Goal: Book appointment/travel/reservation

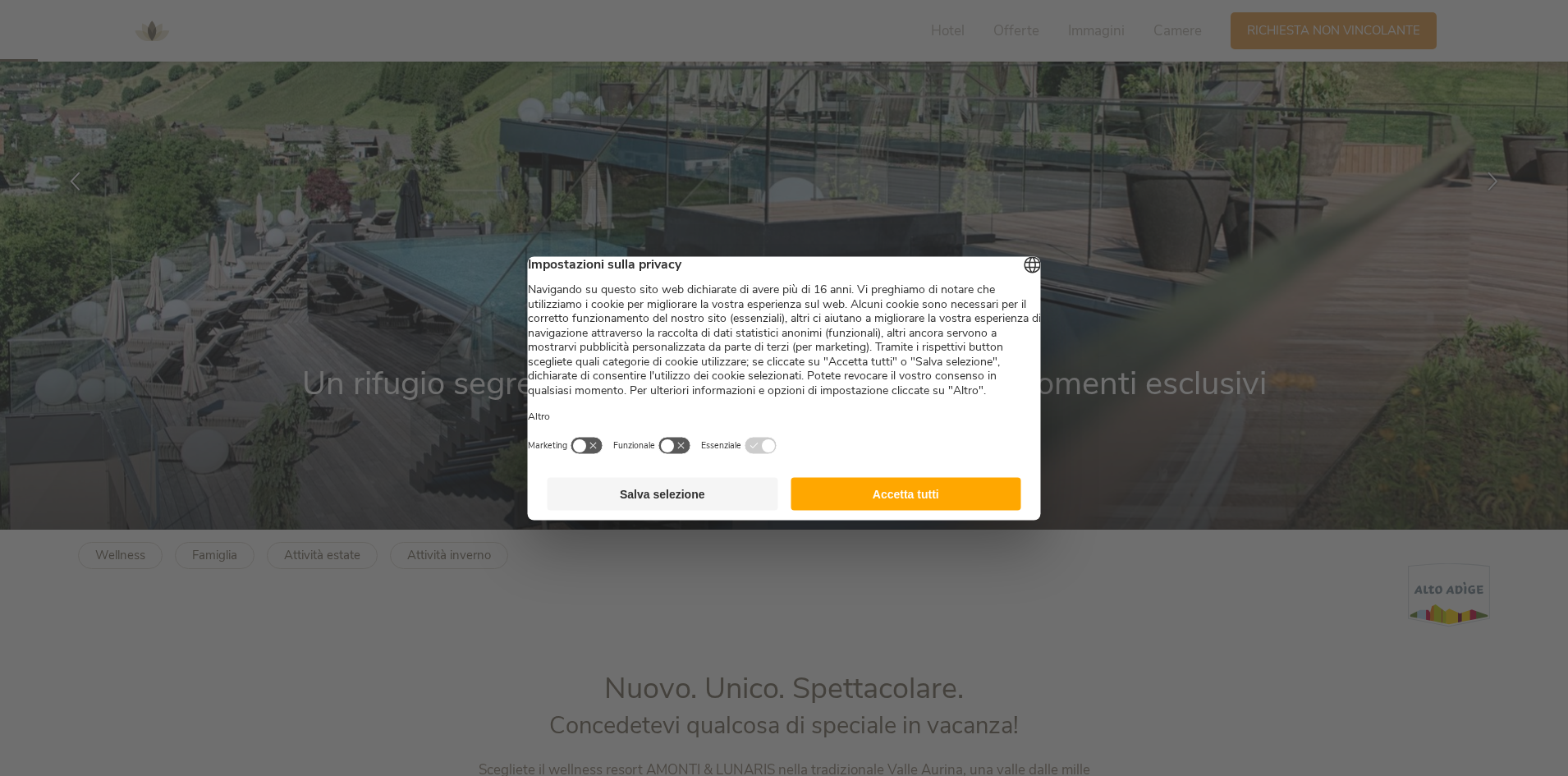
scroll to position [246, 0]
click at [861, 509] on button "Accetta tutti" at bounding box center [905, 493] width 231 height 33
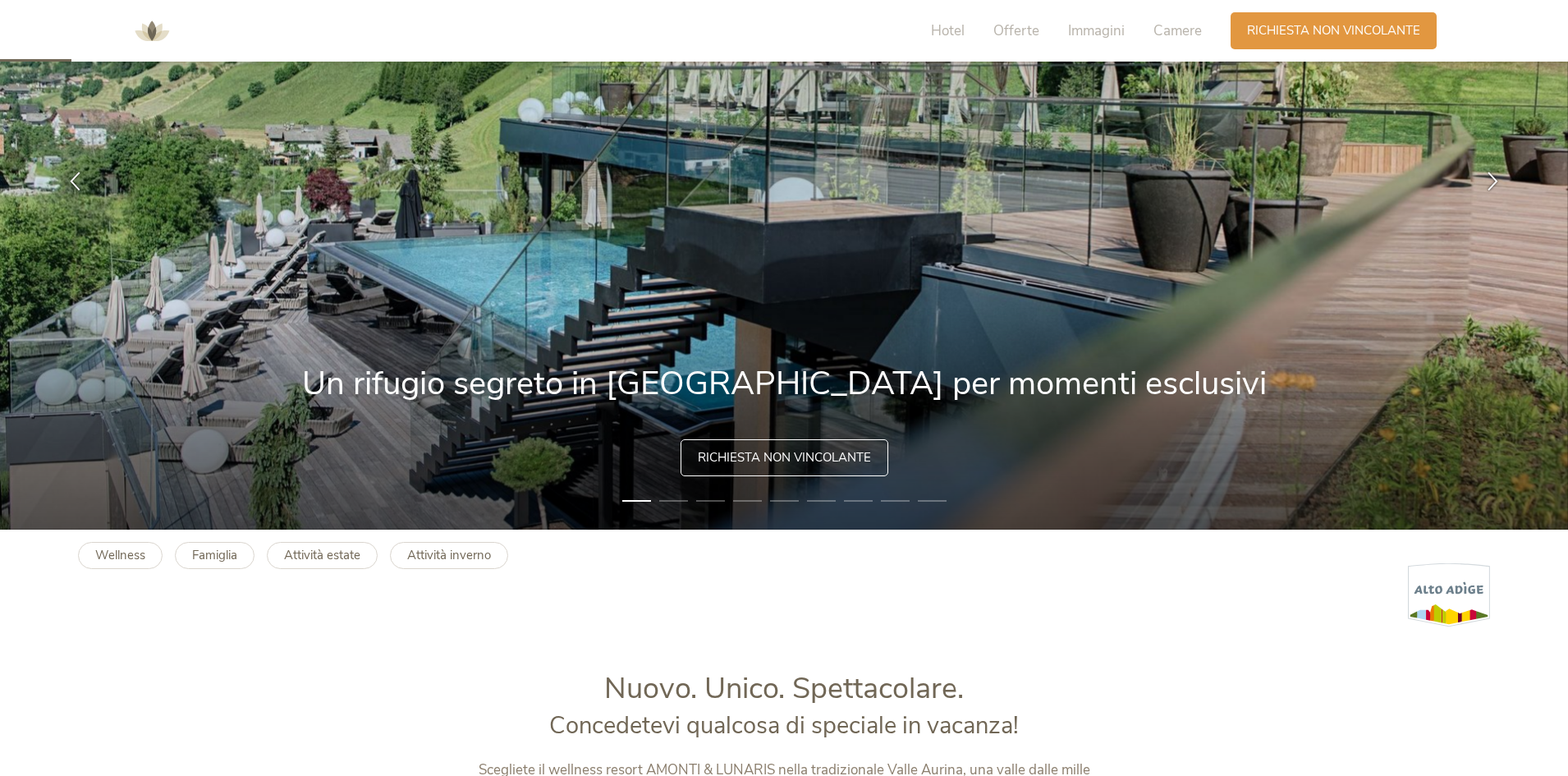
scroll to position [82, 0]
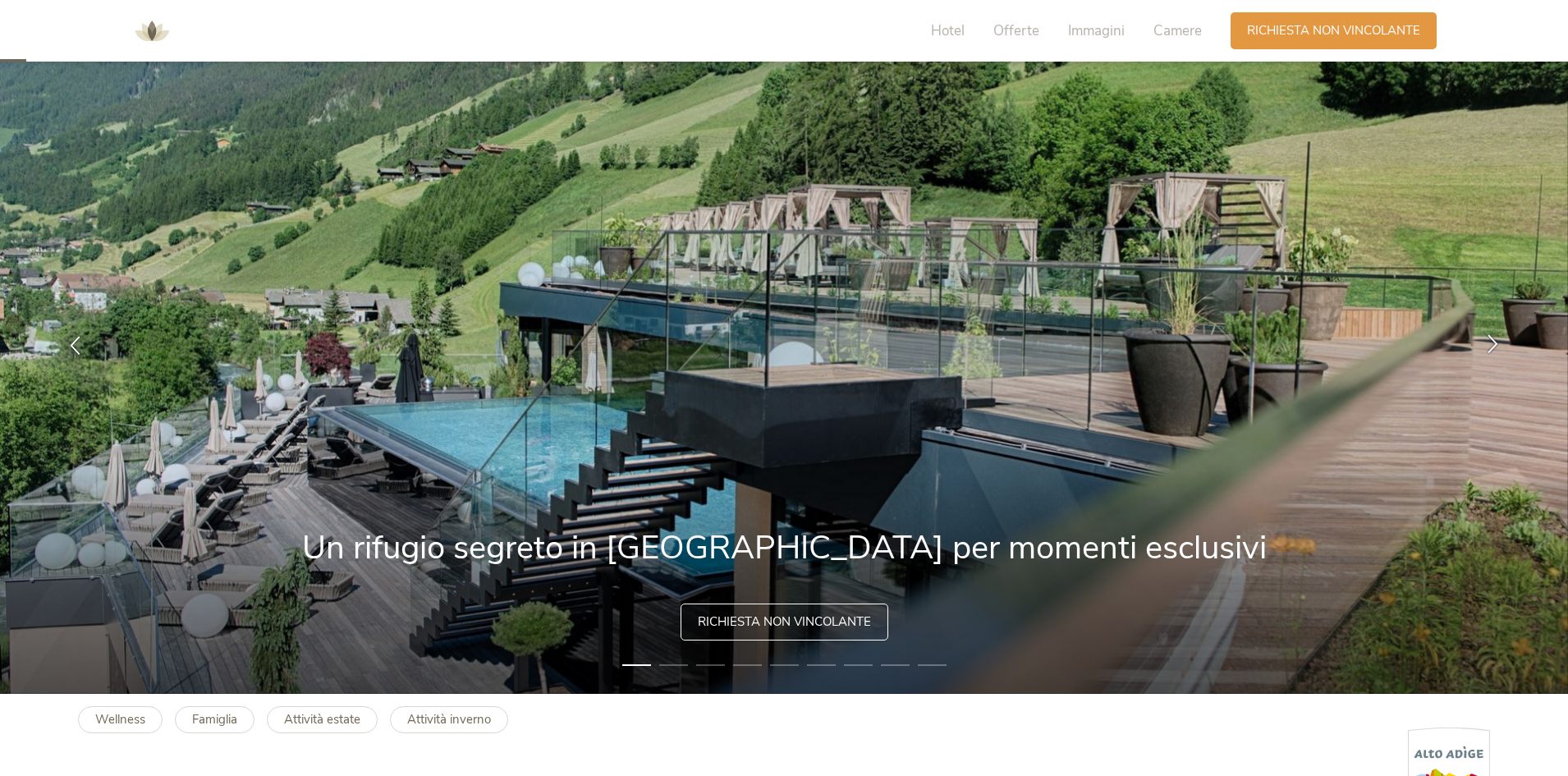
click at [1493, 347] on icon at bounding box center [1493, 344] width 19 height 19
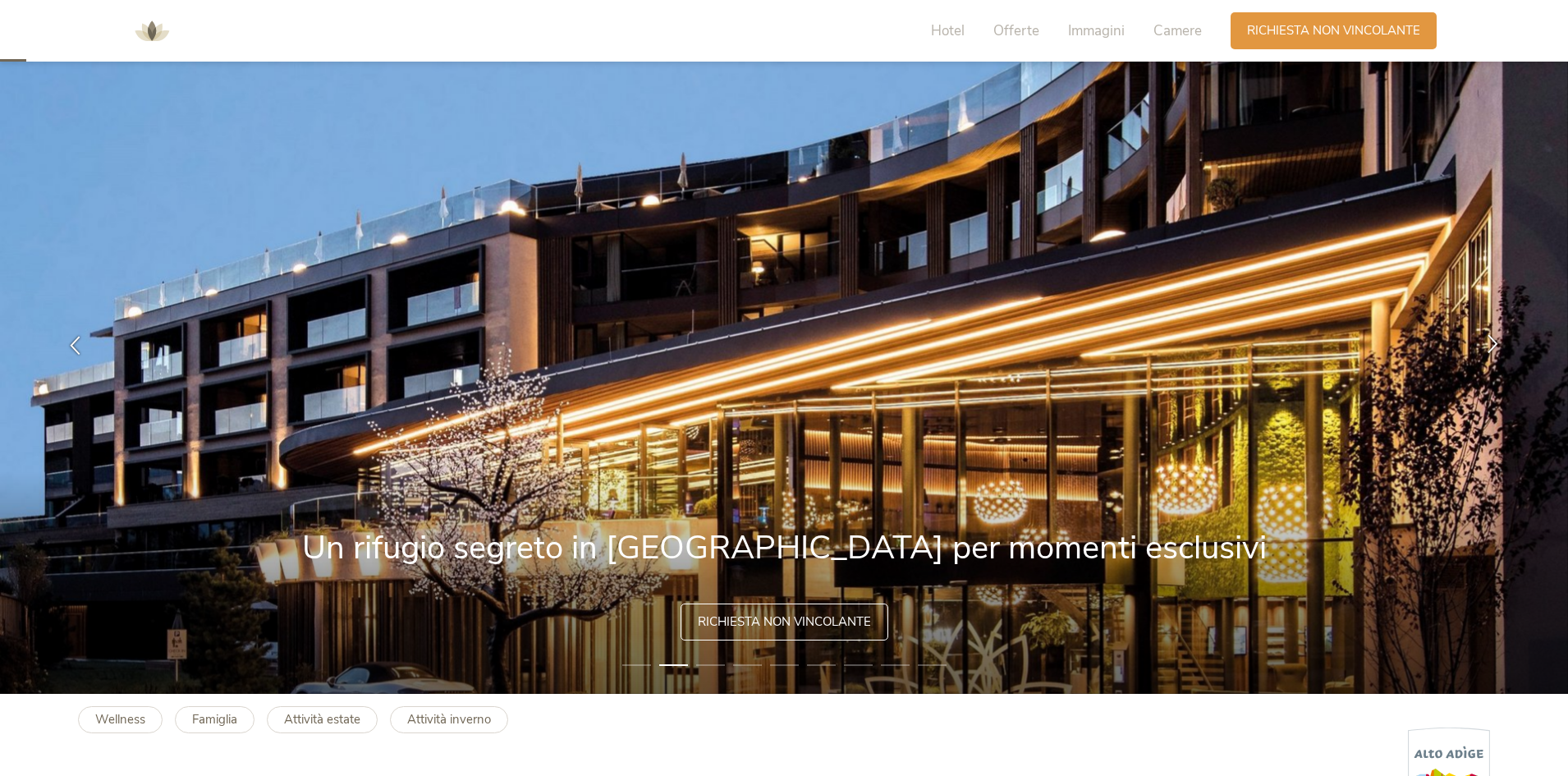
click at [1493, 344] on icon at bounding box center [1493, 344] width 19 height 19
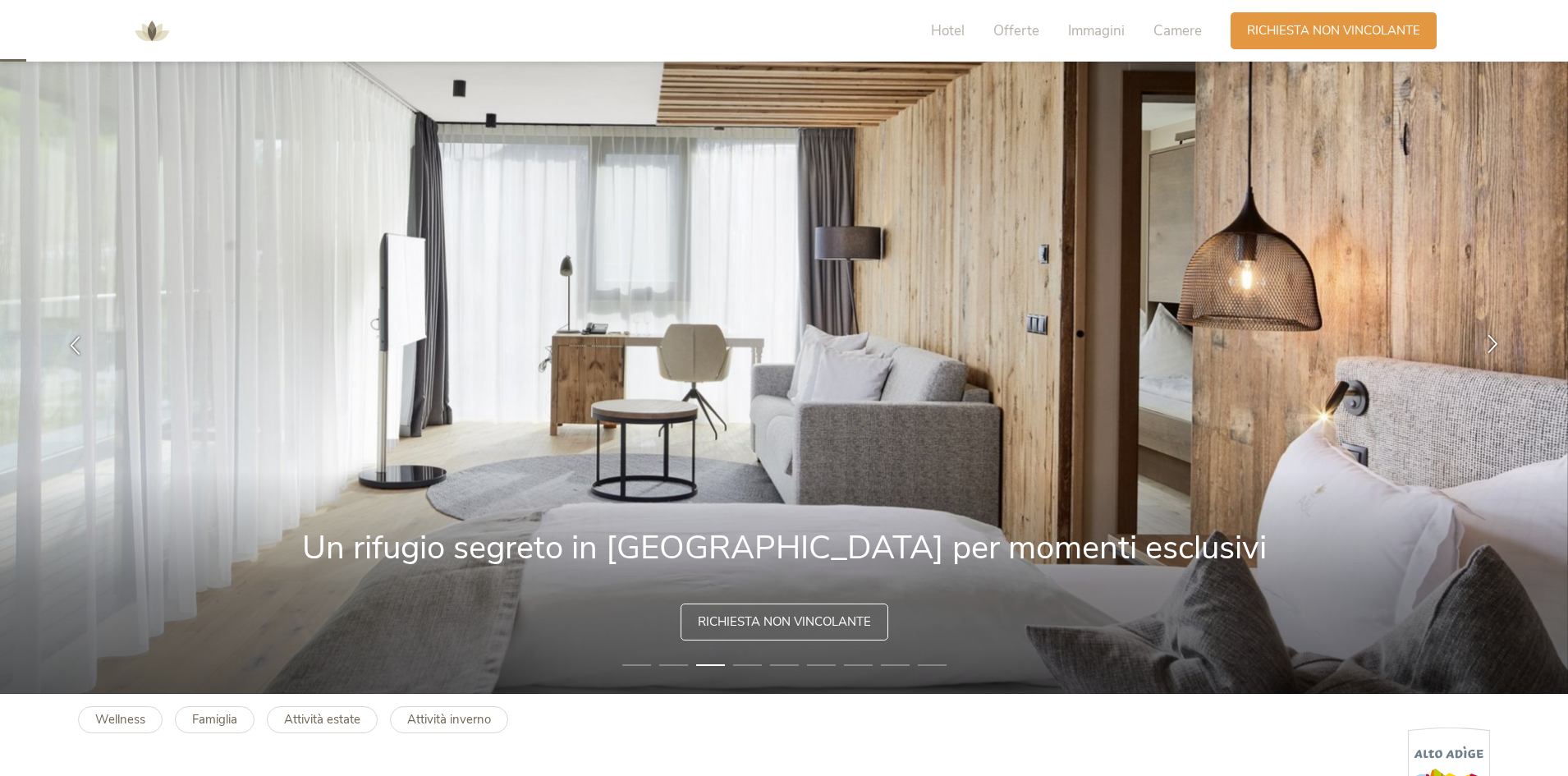
click at [1493, 344] on icon at bounding box center [1493, 344] width 19 height 19
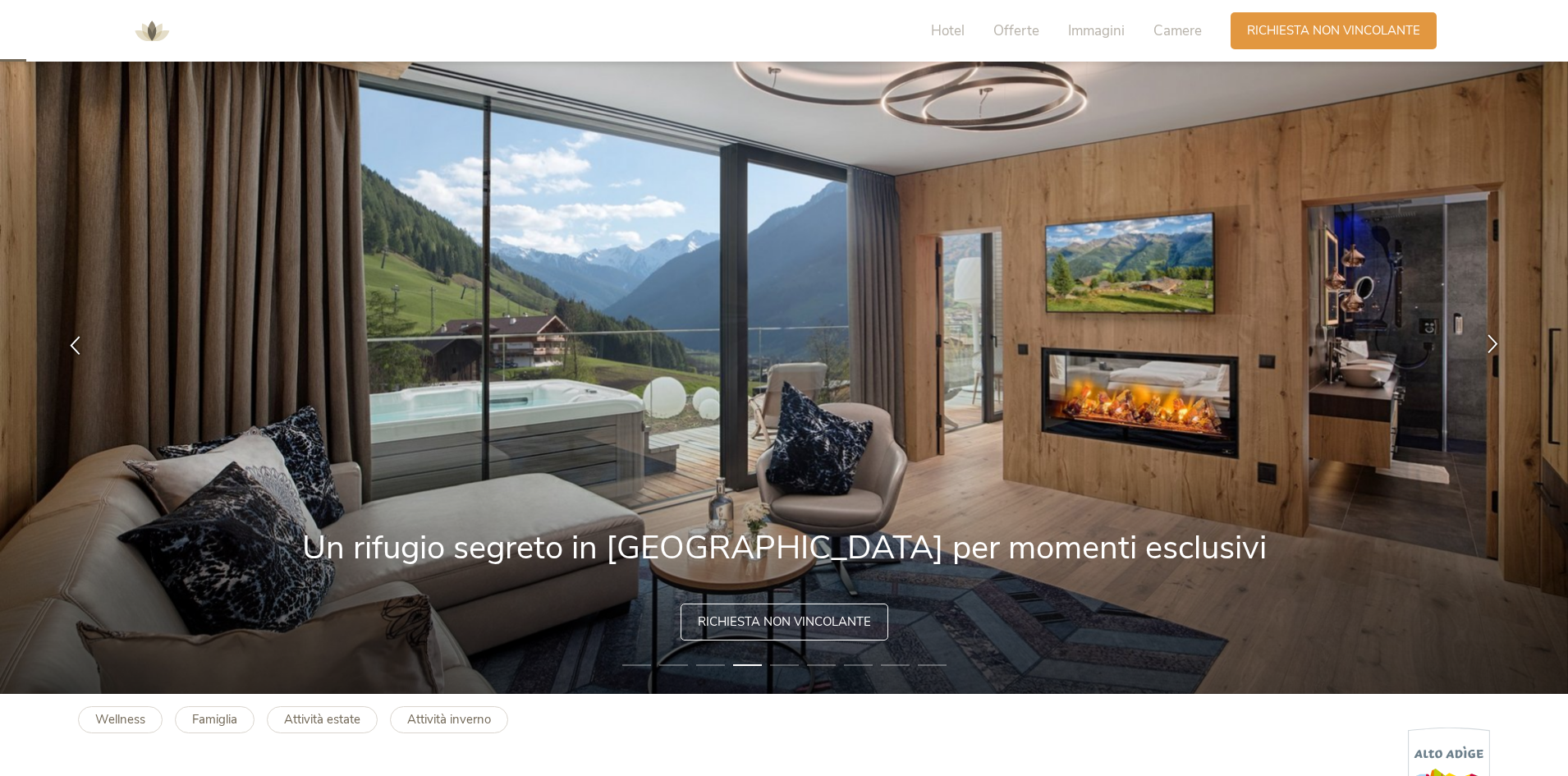
click at [1493, 344] on icon at bounding box center [1493, 344] width 19 height 19
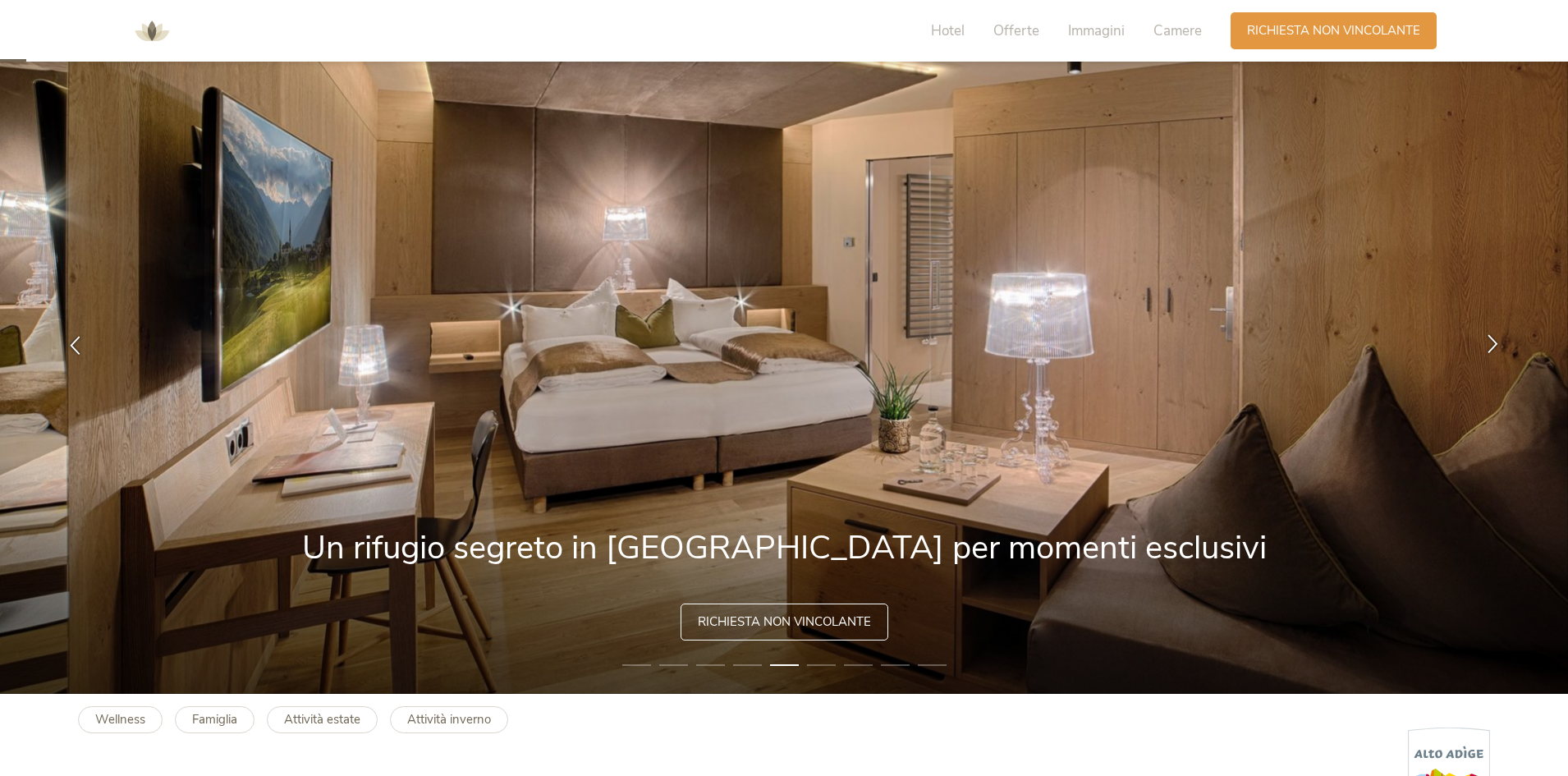
click at [1493, 344] on icon at bounding box center [1493, 344] width 19 height 19
click at [1492, 344] on icon at bounding box center [1493, 344] width 19 height 19
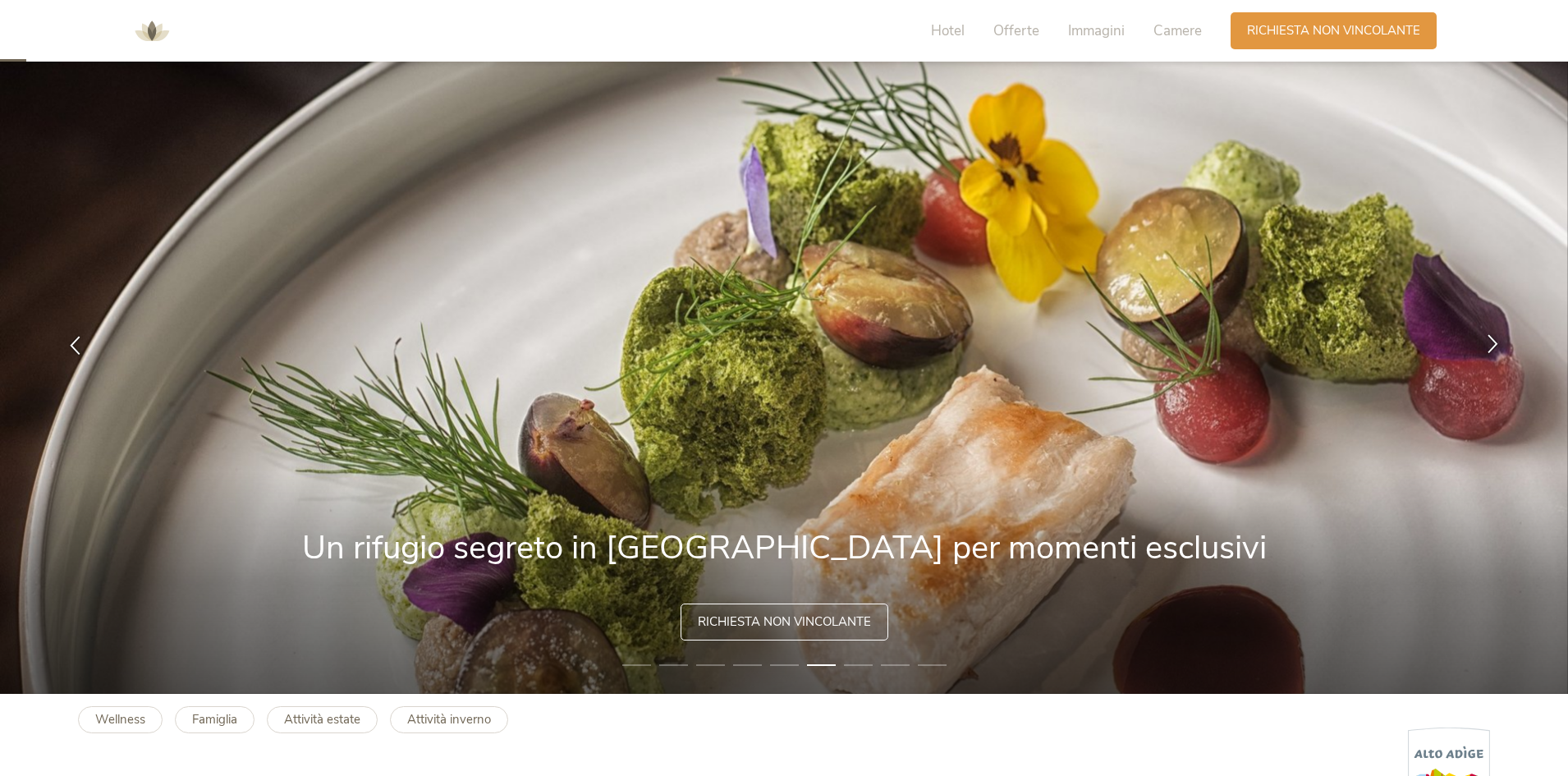
click at [1492, 343] on icon at bounding box center [1493, 344] width 19 height 19
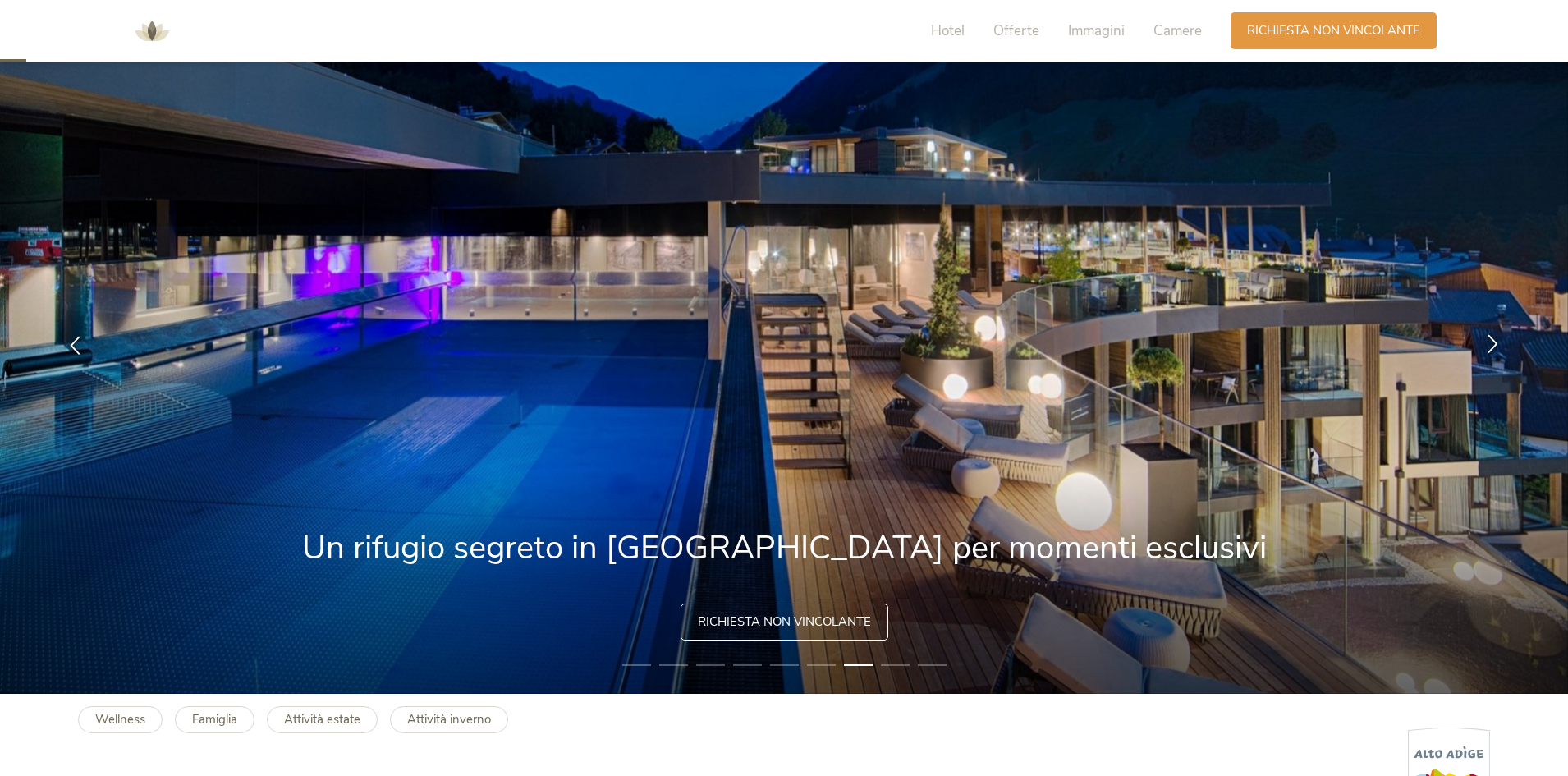
click at [1492, 343] on icon at bounding box center [1493, 344] width 19 height 19
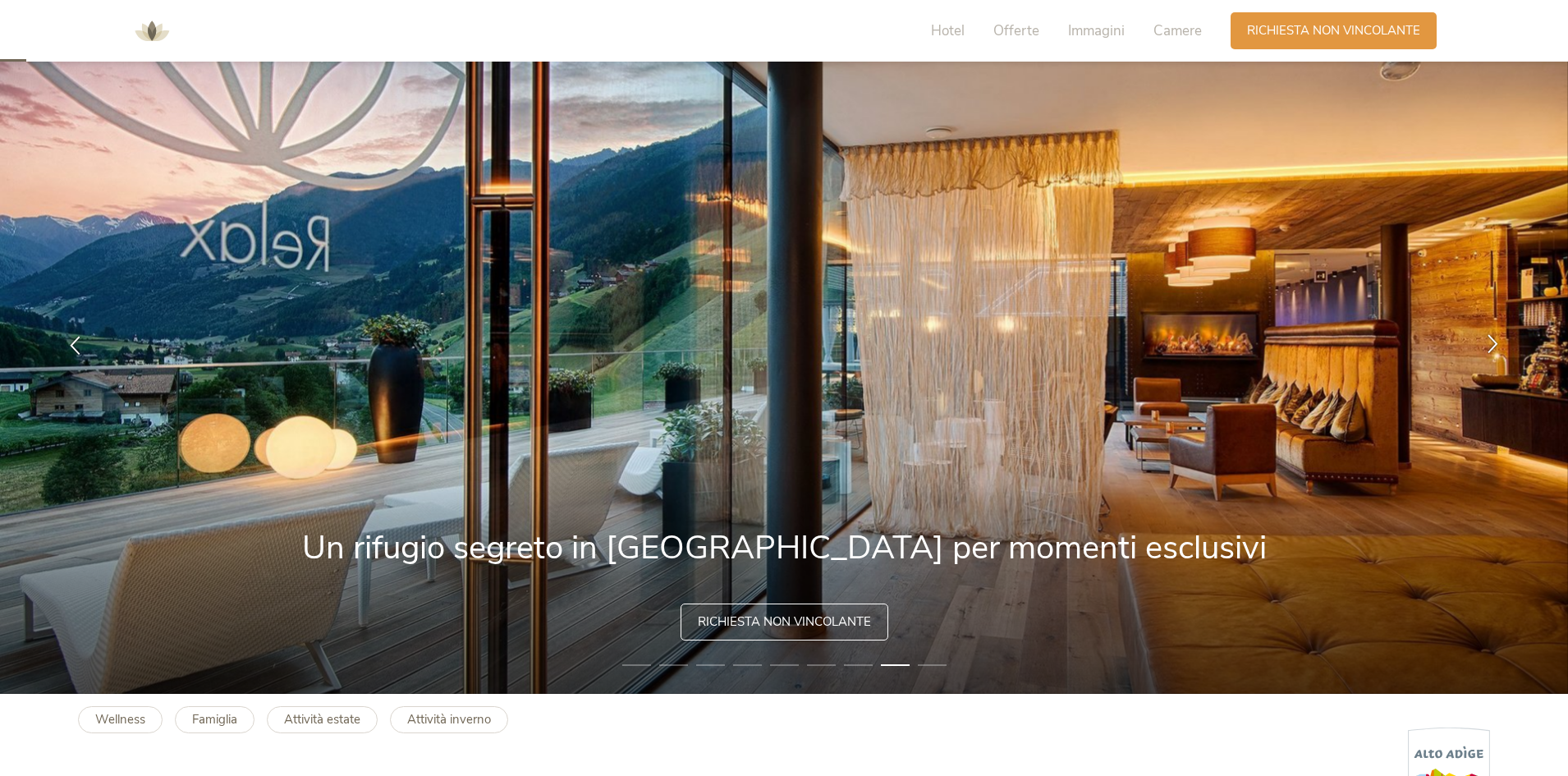
click at [1492, 343] on icon at bounding box center [1493, 344] width 19 height 19
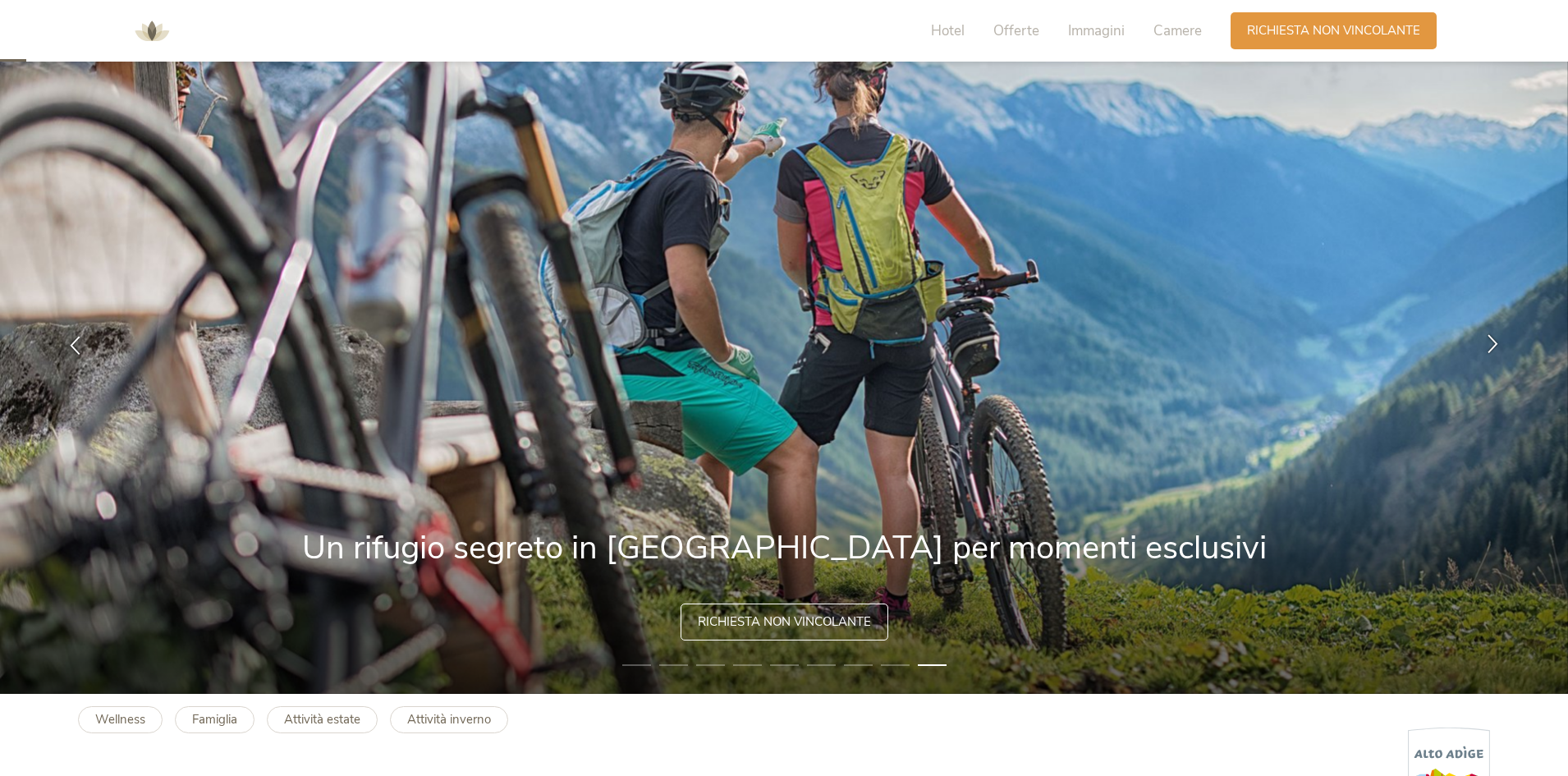
click at [1492, 343] on icon at bounding box center [1493, 344] width 19 height 19
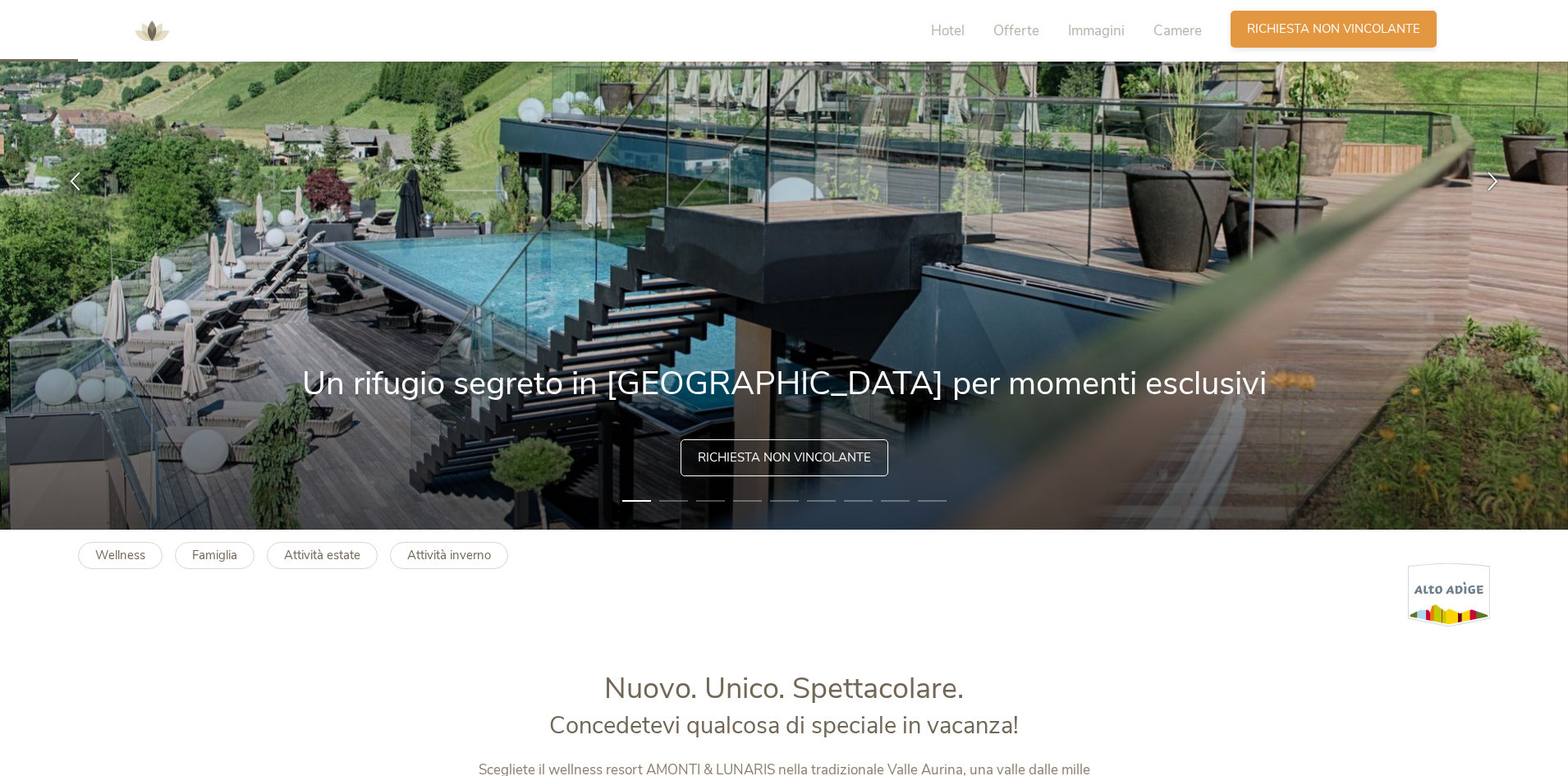
click at [1298, 18] on div "Richiesta [PERSON_NAME] non vincolante" at bounding box center [1334, 30] width 206 height 37
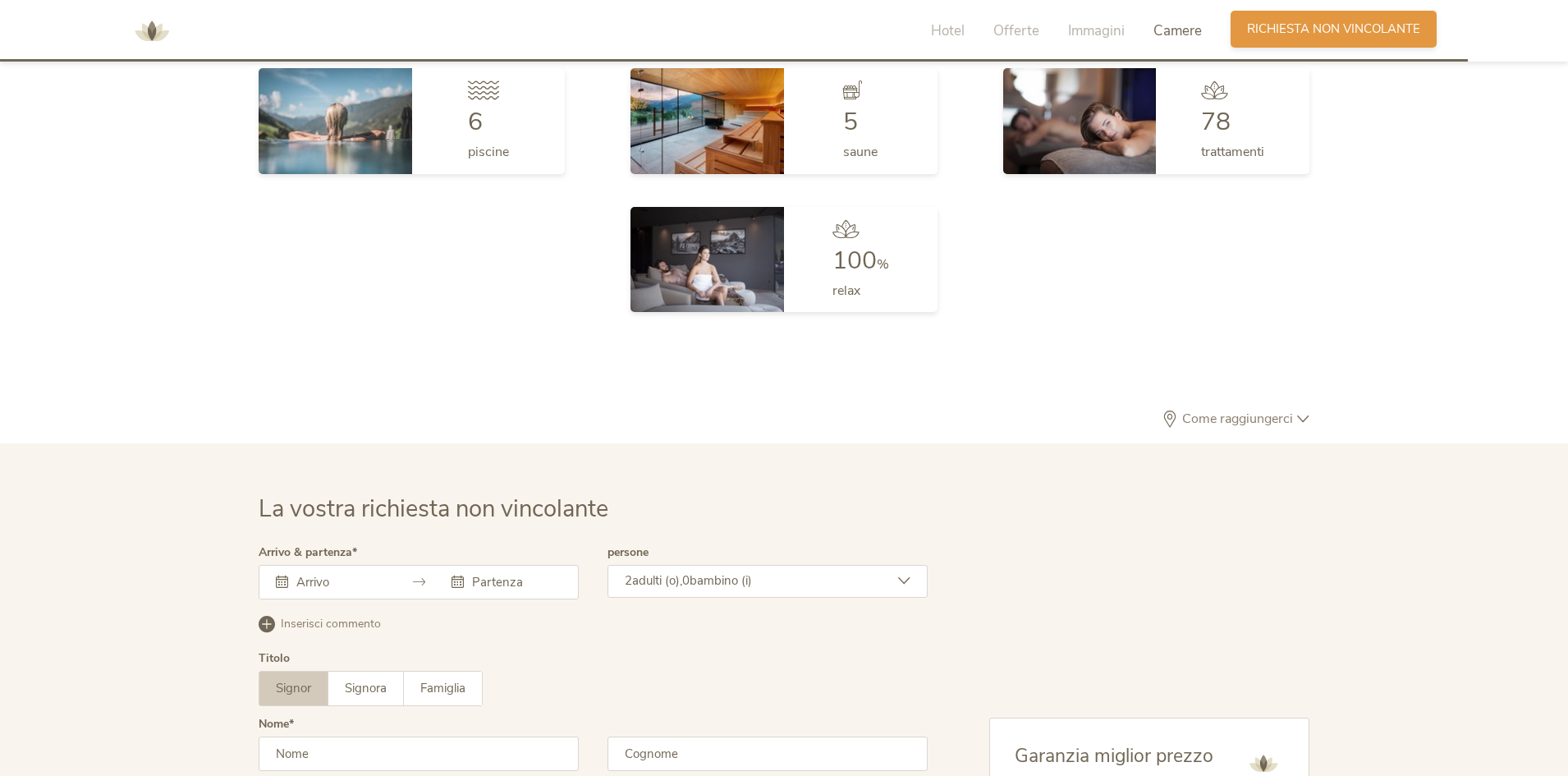
scroll to position [4946, 0]
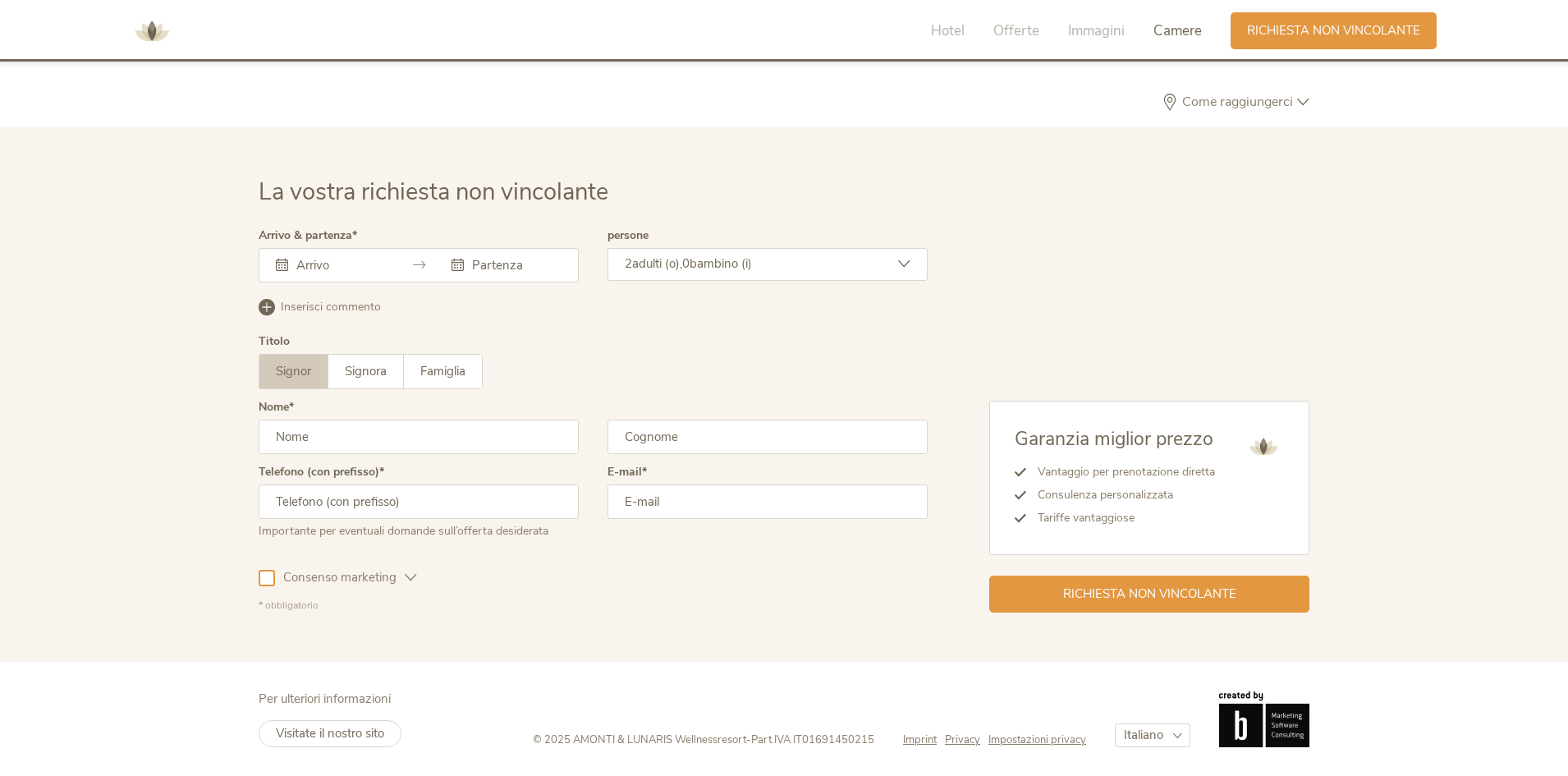
click at [395, 269] on div at bounding box center [419, 265] width 320 height 35
click at [310, 266] on input "text" at bounding box center [338, 265] width 94 height 16
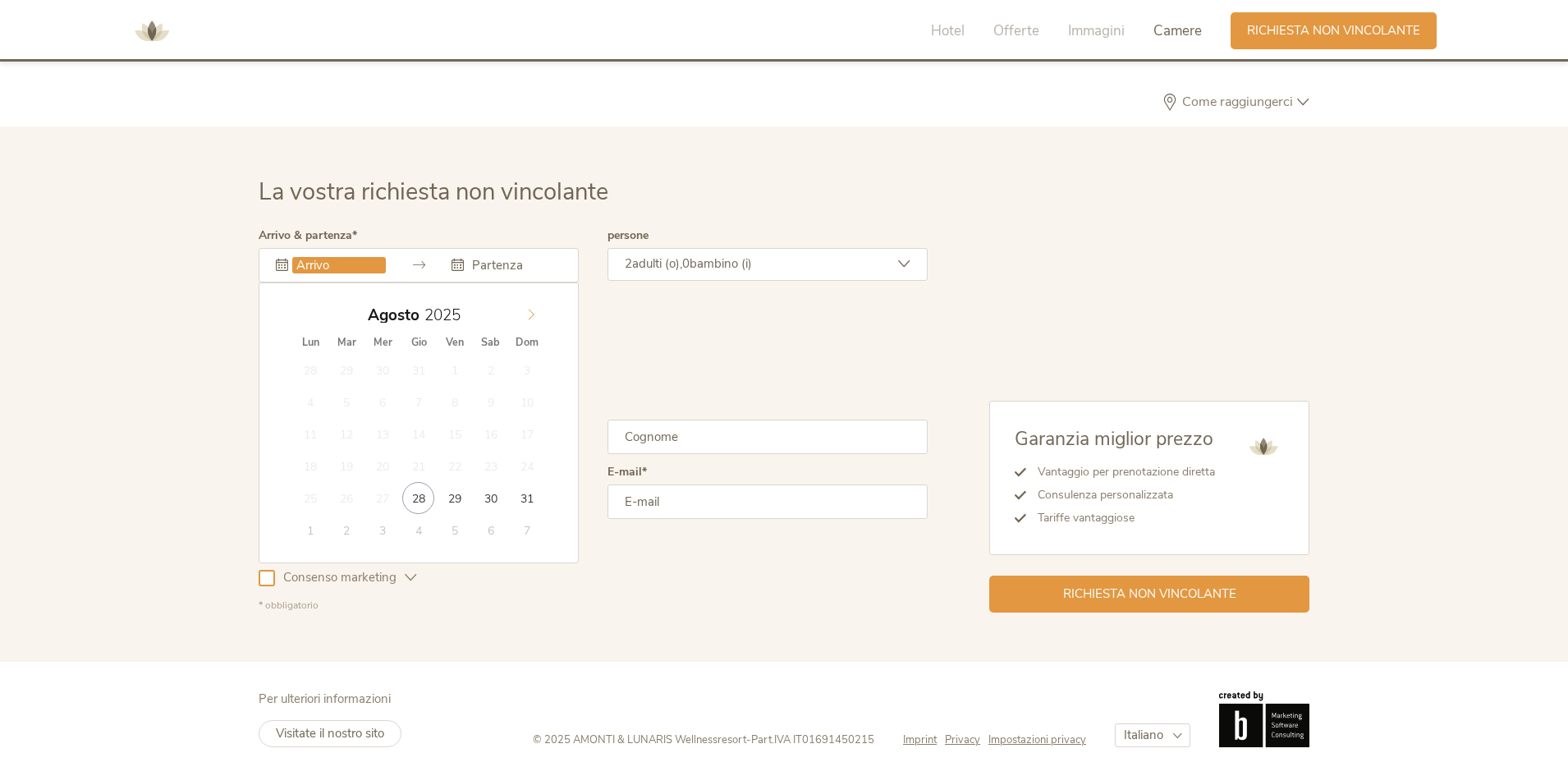
click at [526, 319] on icon at bounding box center [531, 315] width 12 height 12
type input "[DATE]"
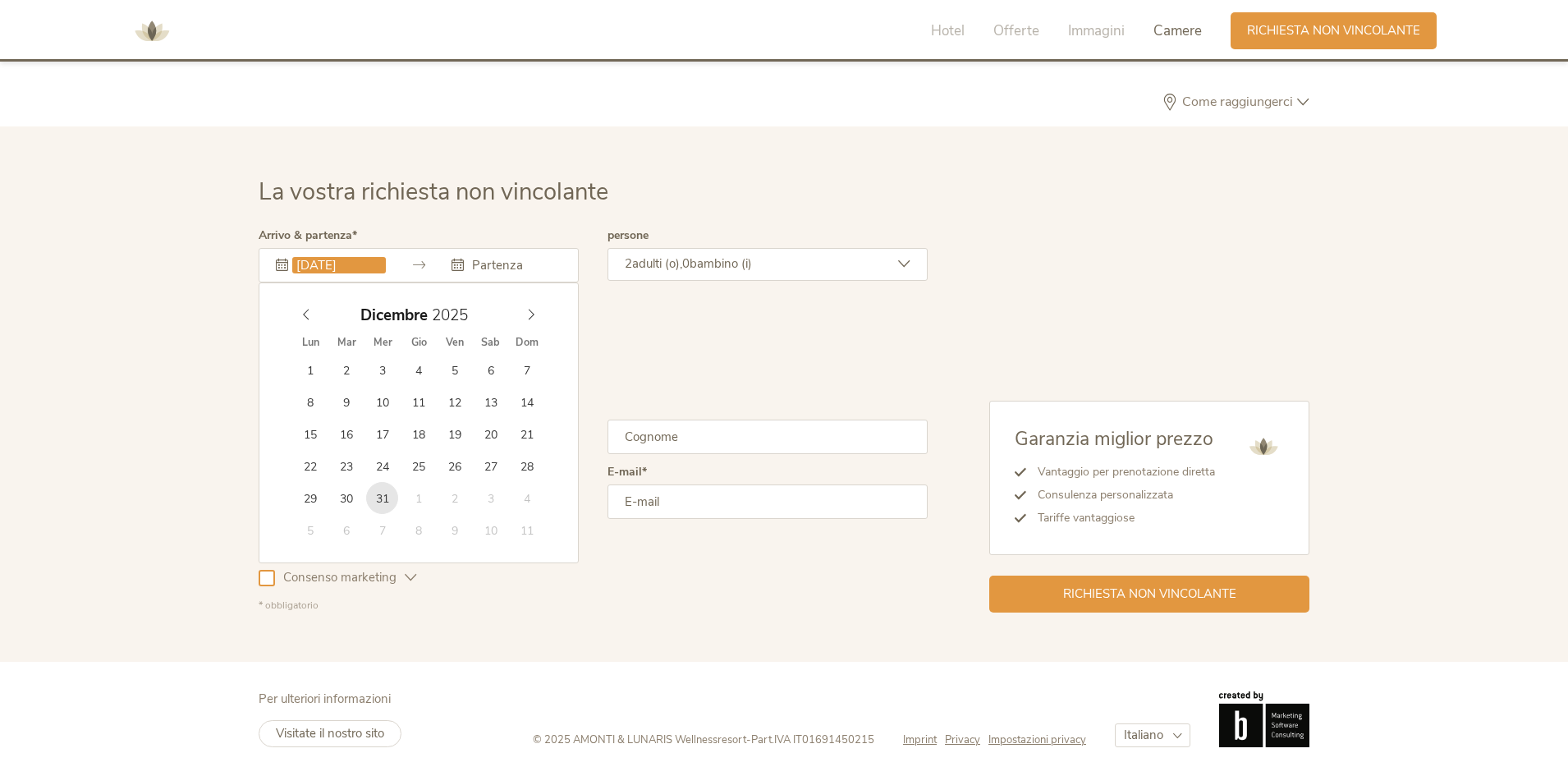
type input "2026"
type input "[DATE]"
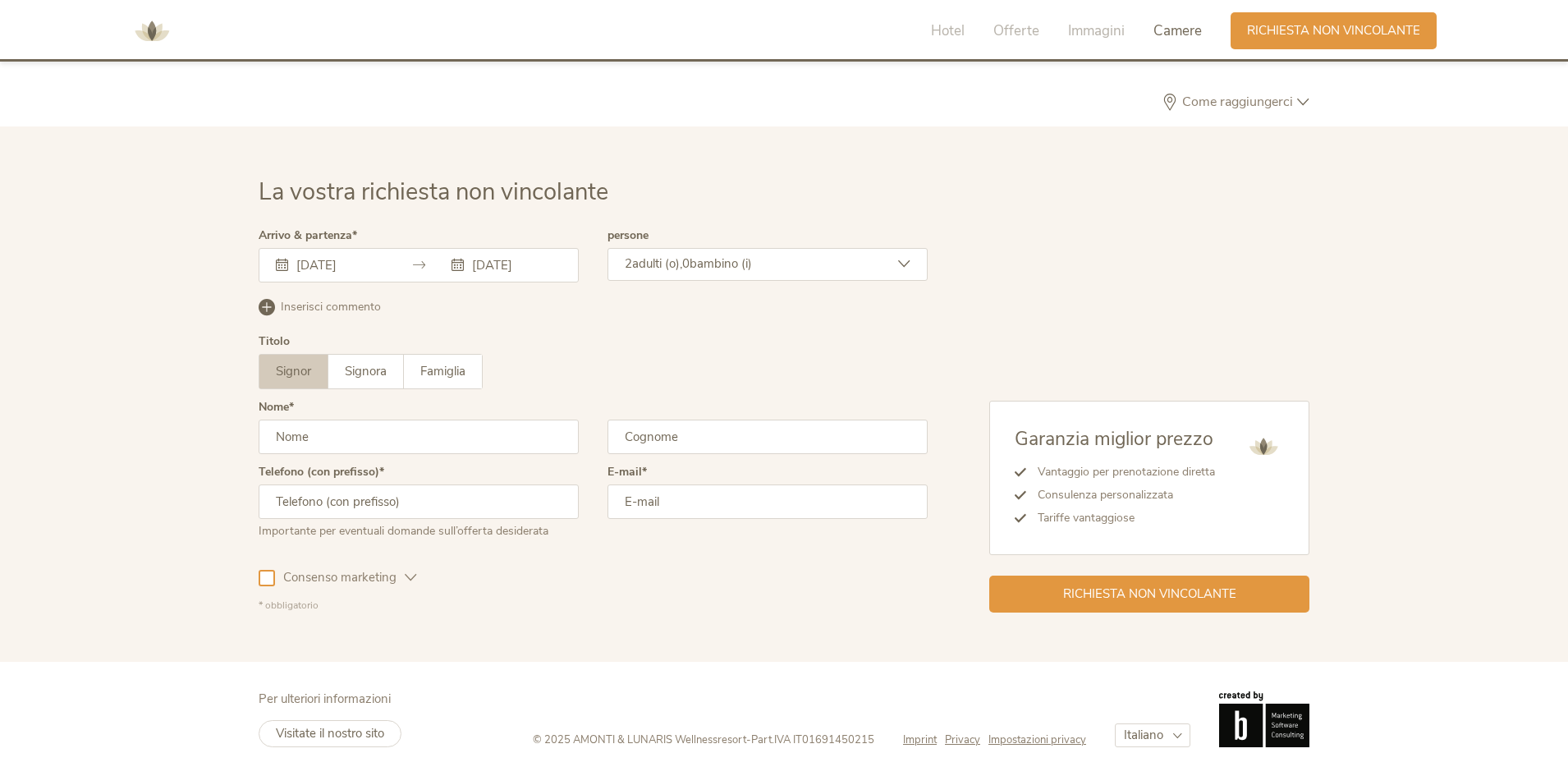
click at [454, 428] on input "text" at bounding box center [419, 437] width 320 height 35
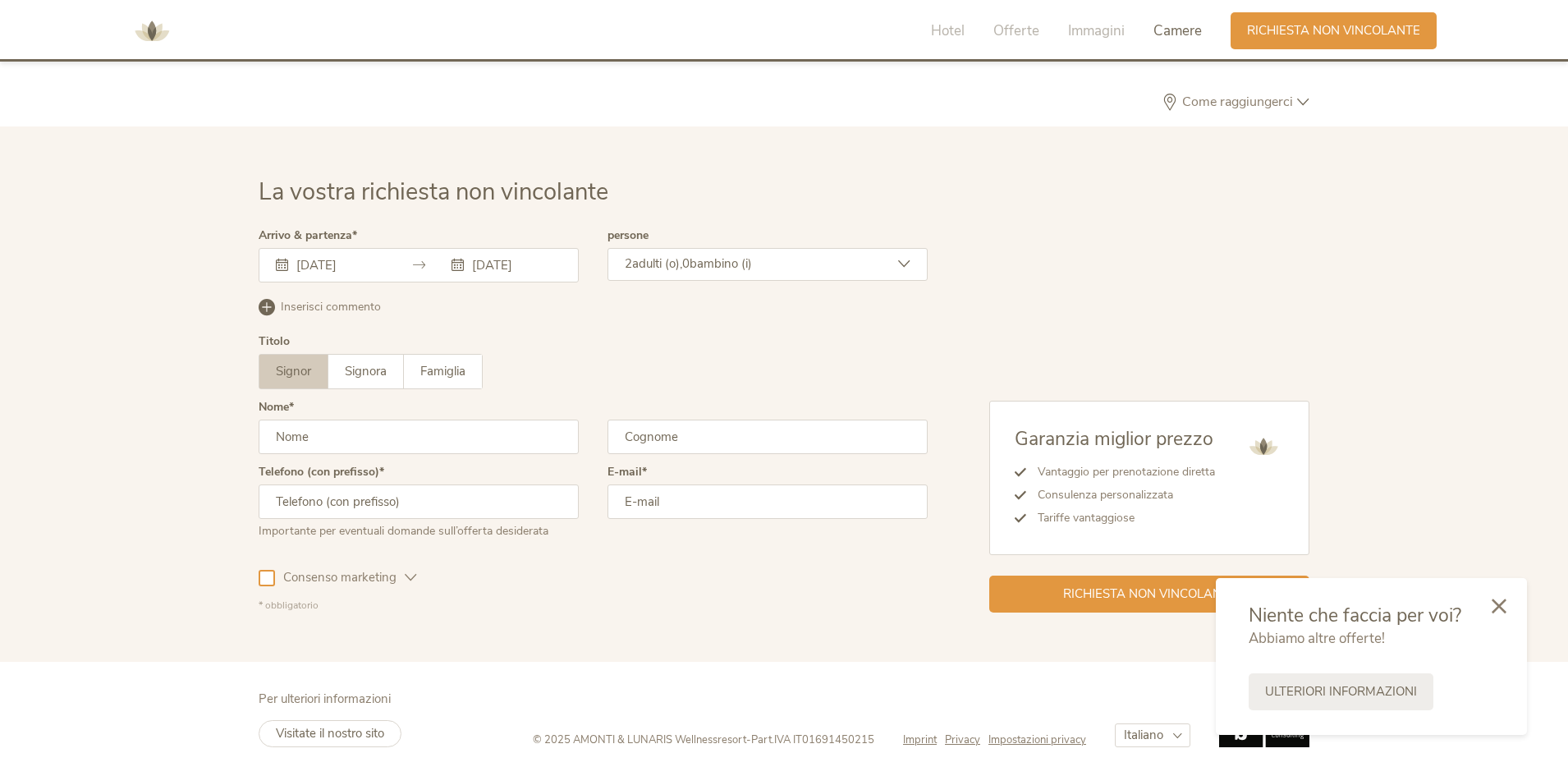
click at [533, 438] on input "text" at bounding box center [419, 437] width 320 height 35
type input "a"
type input "[PERSON_NAME]"
type input "3791023125"
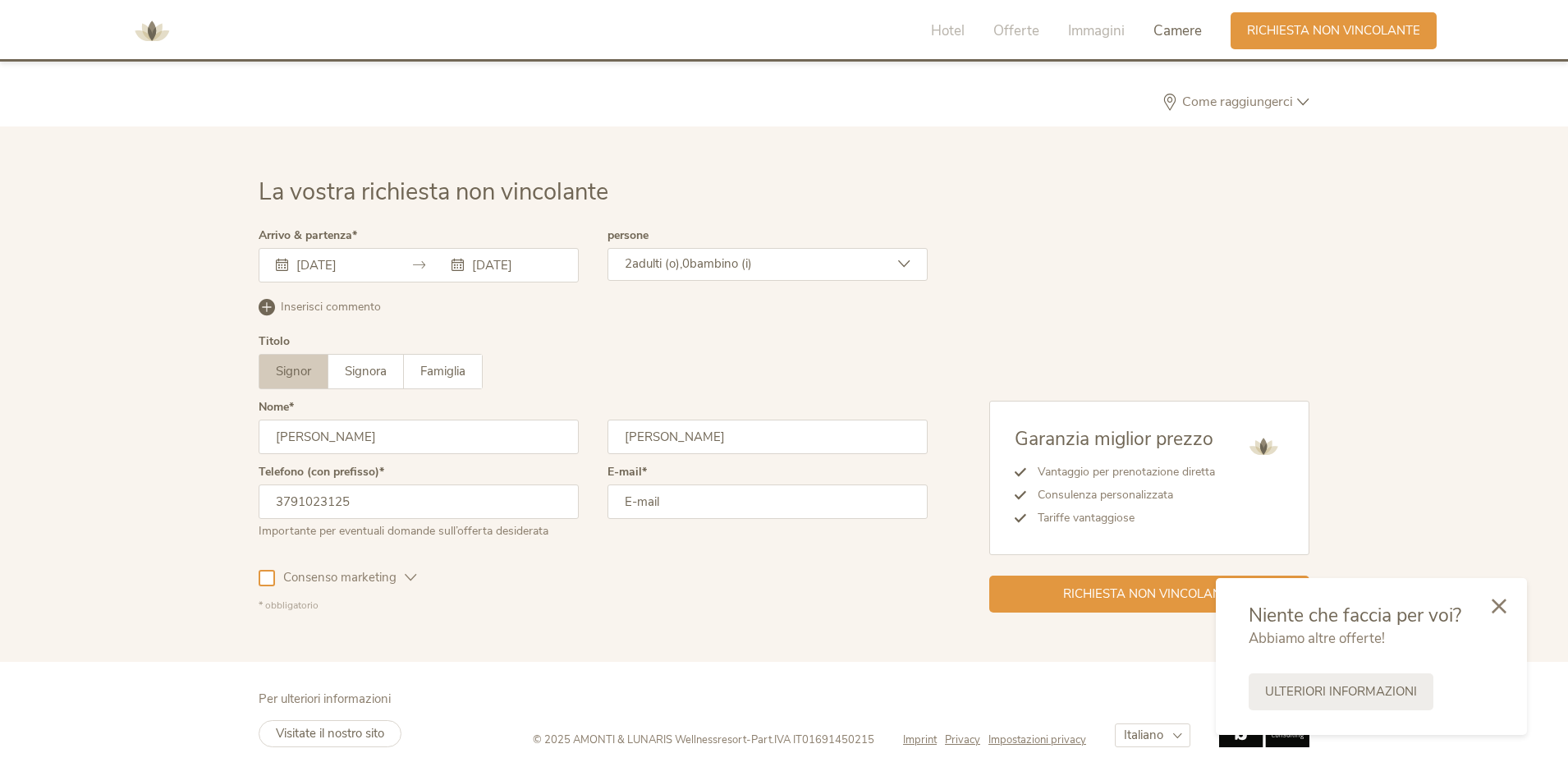
drag, startPoint x: 737, startPoint y: 508, endPoint x: 709, endPoint y: 497, distance: 30.1
click at [737, 508] on input "email" at bounding box center [767, 501] width 320 height 35
type input "a"
type input "[EMAIL_ADDRESS][DOMAIN_NAME]"
click at [679, 553] on div "Consenso marketing Consenso profilazione" at bounding box center [593, 575] width 669 height 47
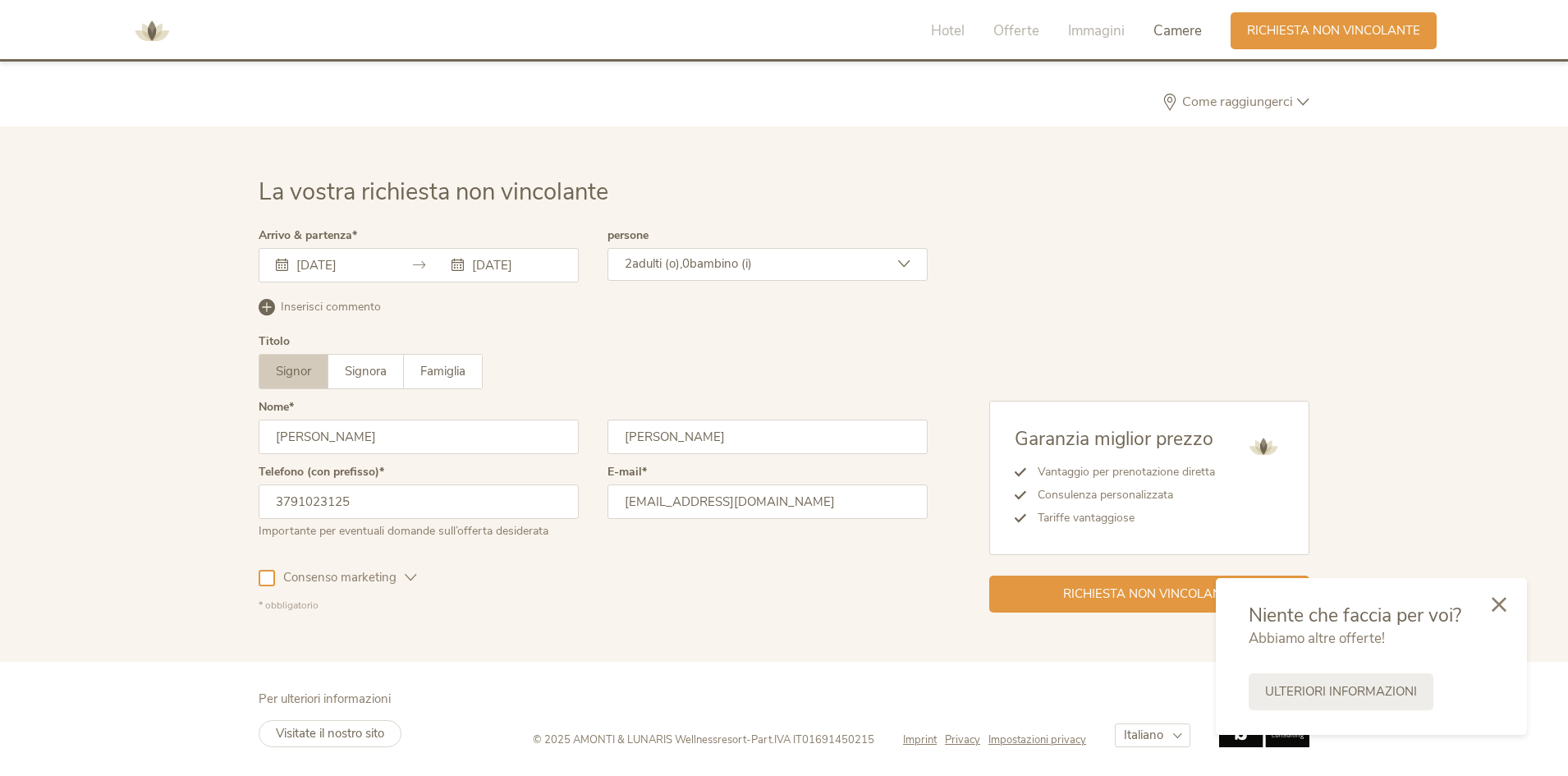
click at [1510, 603] on div at bounding box center [1499, 605] width 56 height 58
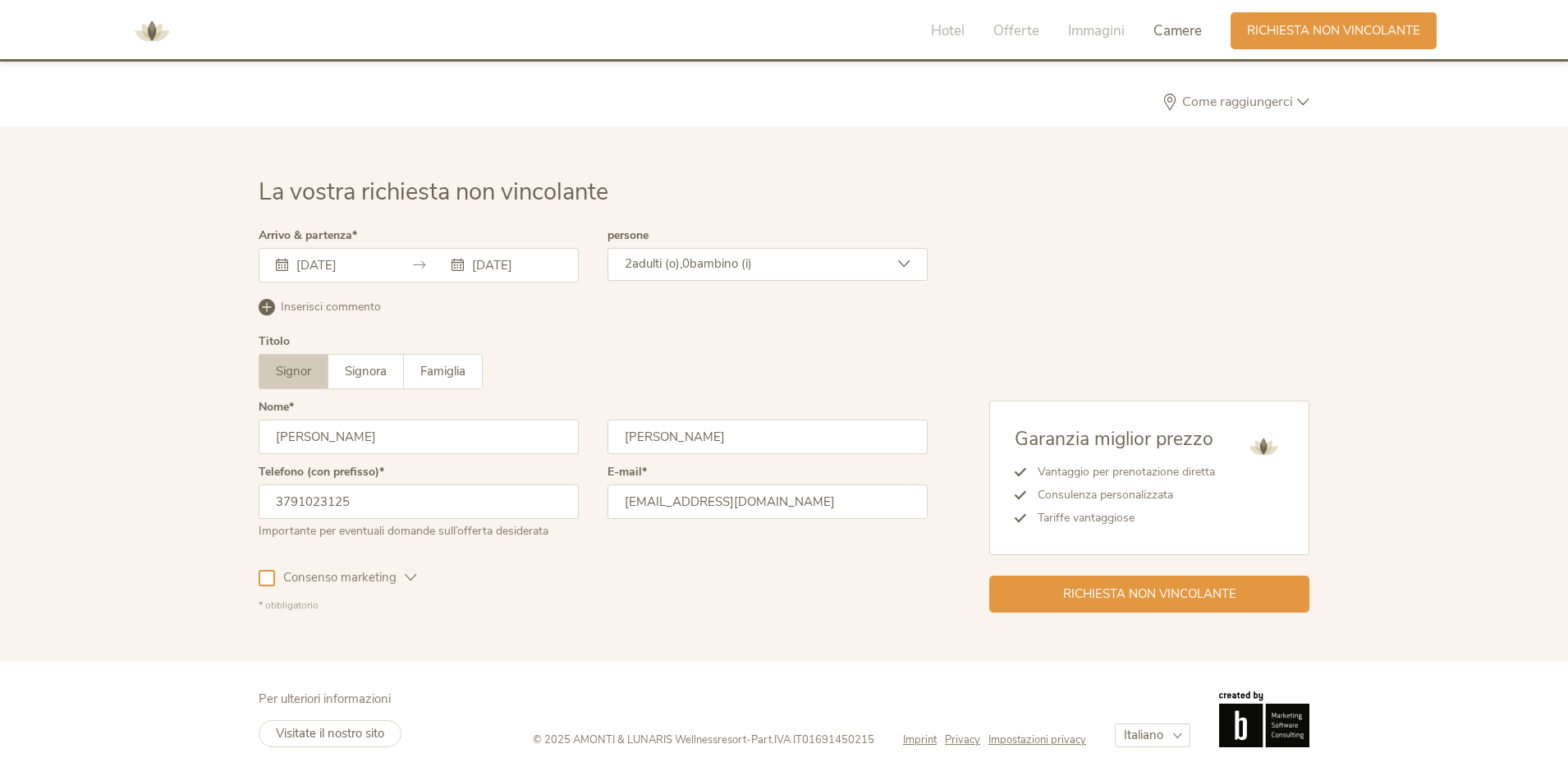
click at [263, 581] on div at bounding box center [267, 577] width 16 height 16
click at [399, 573] on span "Consenso marketing" at bounding box center [339, 577] width 129 height 17
click at [394, 571] on span "Consenso marketing" at bounding box center [339, 577] width 129 height 17
click at [752, 265] on span "bambino (i)" at bounding box center [721, 263] width 63 height 16
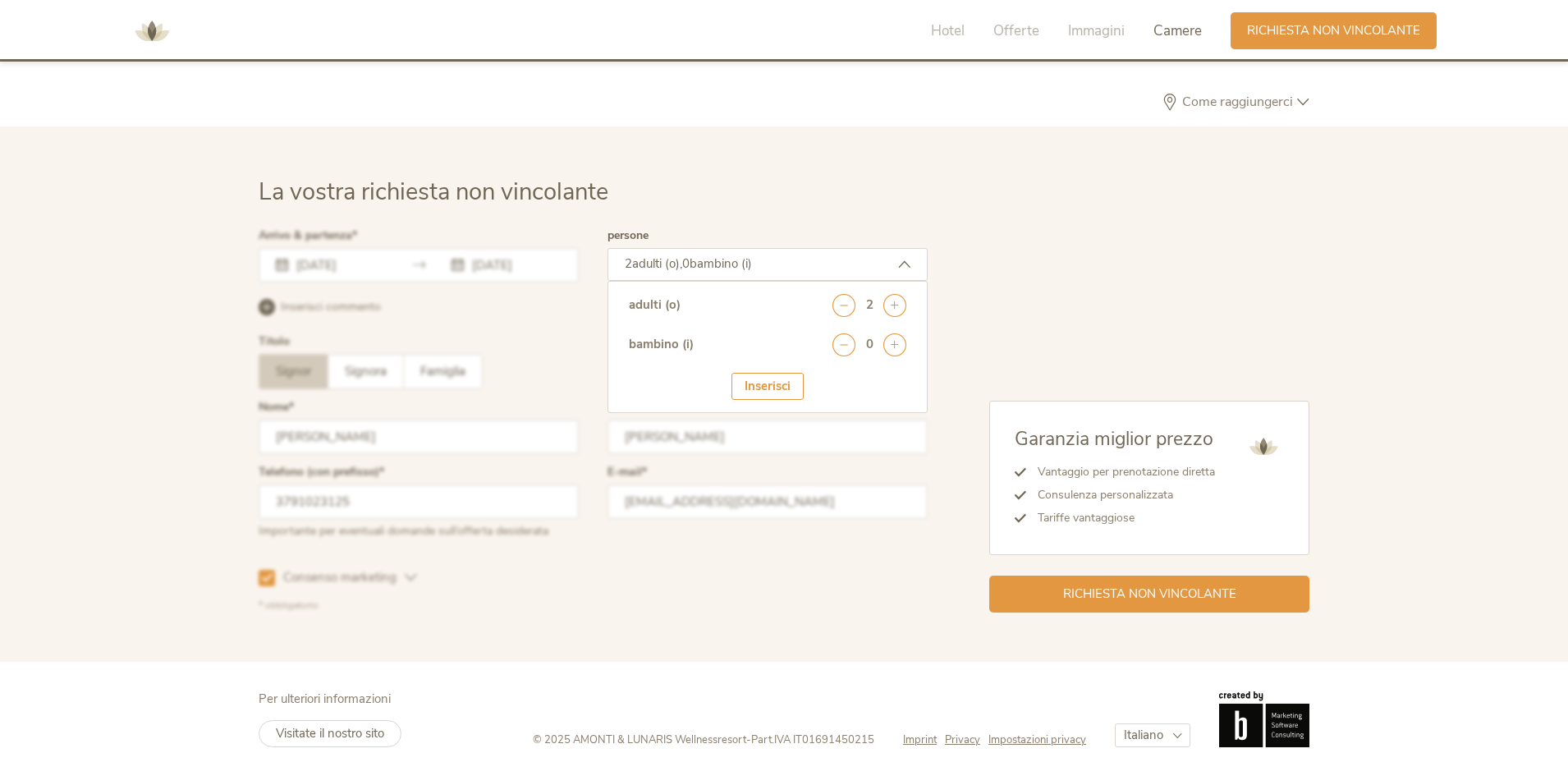
click at [1118, 291] on div "Garanzia miglior prezzo Vantaggio per prenotazione diretta Consulenza personali…" at bounding box center [1118, 421] width 382 height 382
click at [887, 299] on icon at bounding box center [894, 305] width 23 height 23
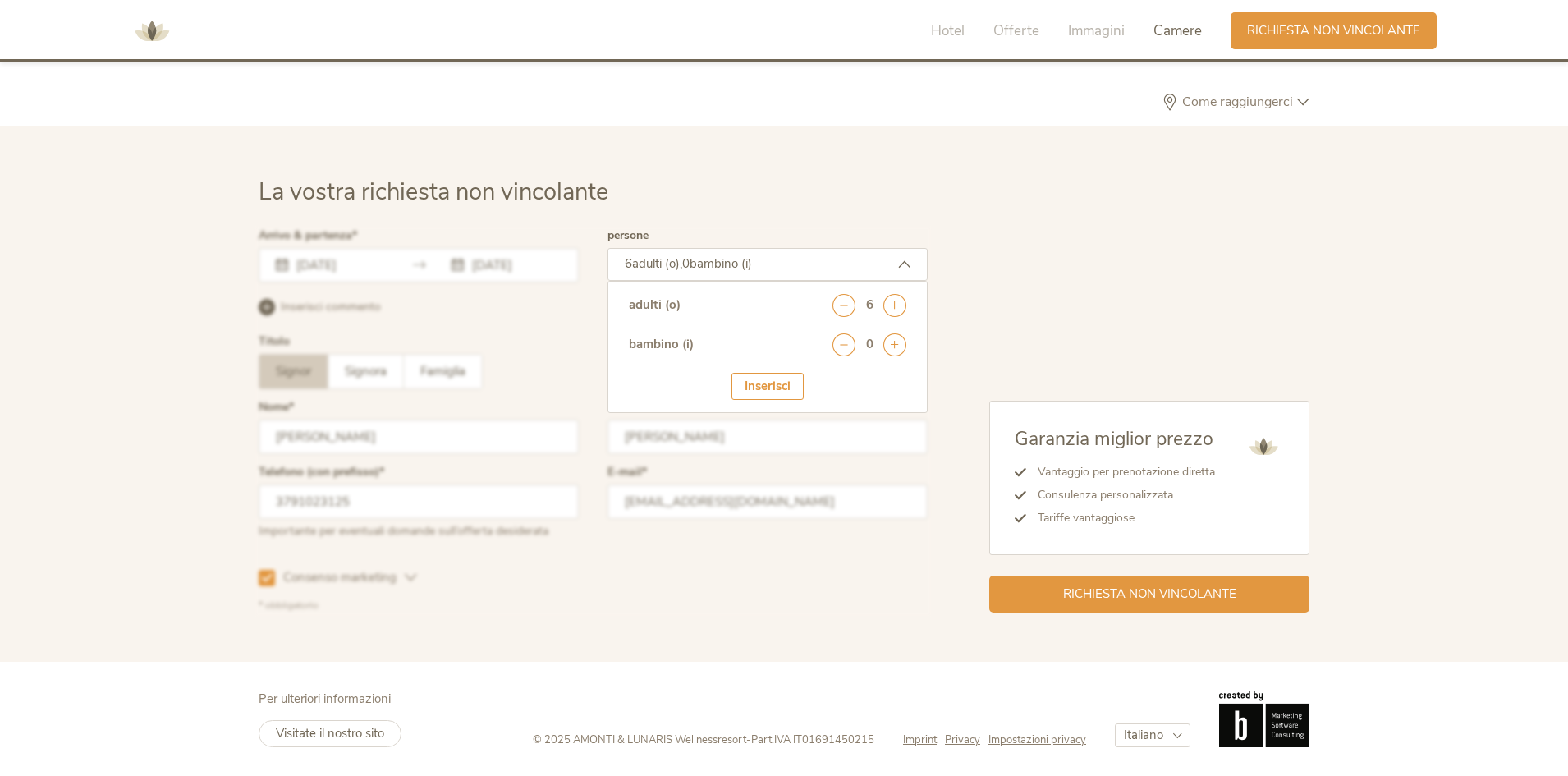
click at [794, 385] on div "Inserisci" at bounding box center [767, 386] width 72 height 27
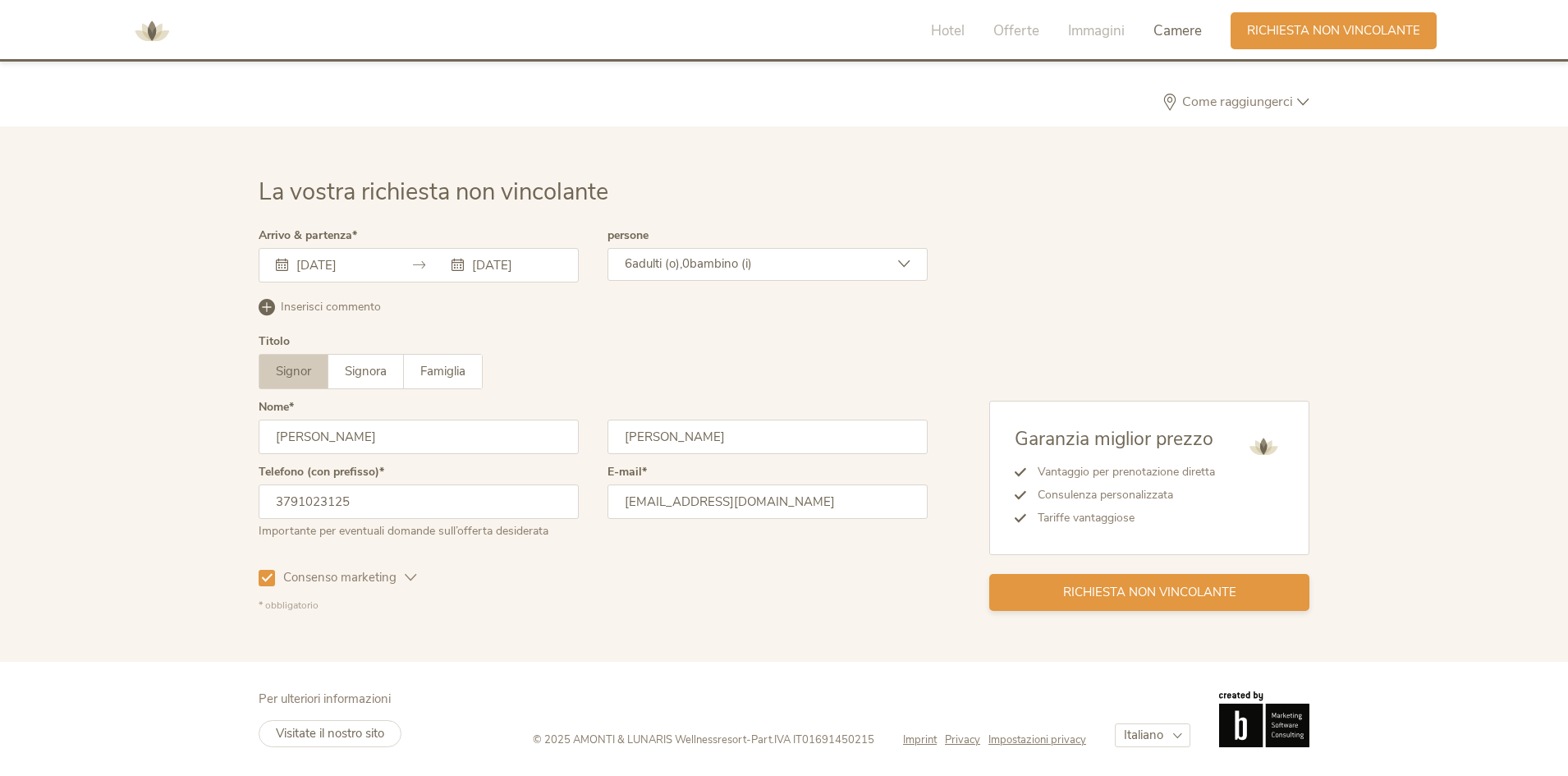
click at [1109, 604] on div "Richiesta non vincolante" at bounding box center [1149, 592] width 320 height 37
